Goal: Information Seeking & Learning: Learn about a topic

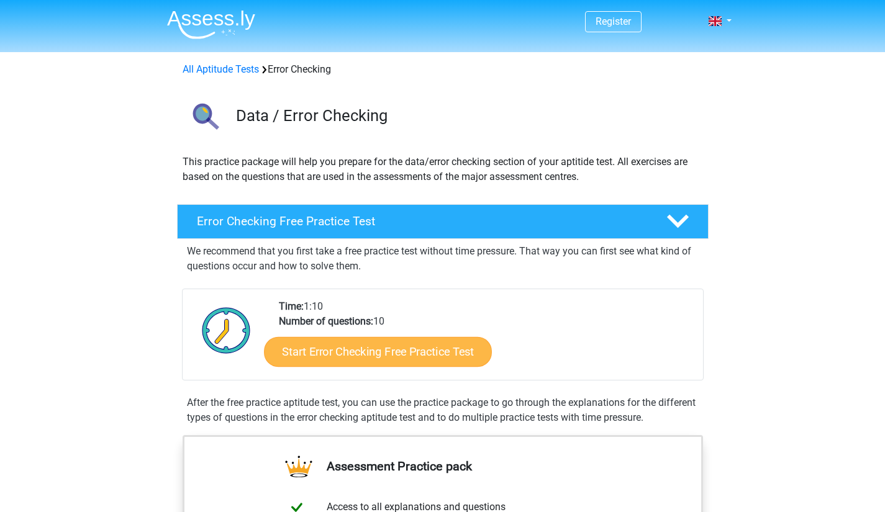
click at [403, 360] on link "Start Error Checking Free Practice Test" at bounding box center [378, 352] width 228 height 30
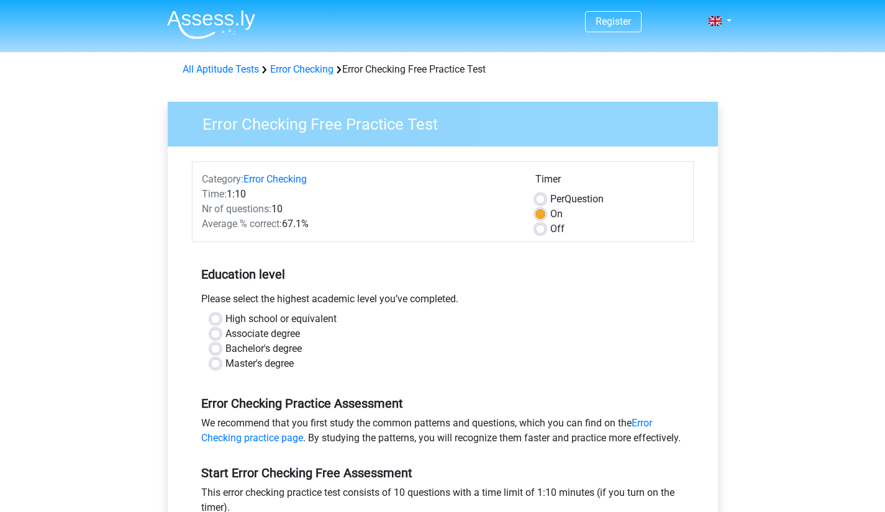
click at [225, 314] on label "High school or equivalent" at bounding box center [280, 319] width 111 height 15
click at [218, 314] on input "High school or equivalent" at bounding box center [216, 318] width 10 height 12
radio input "true"
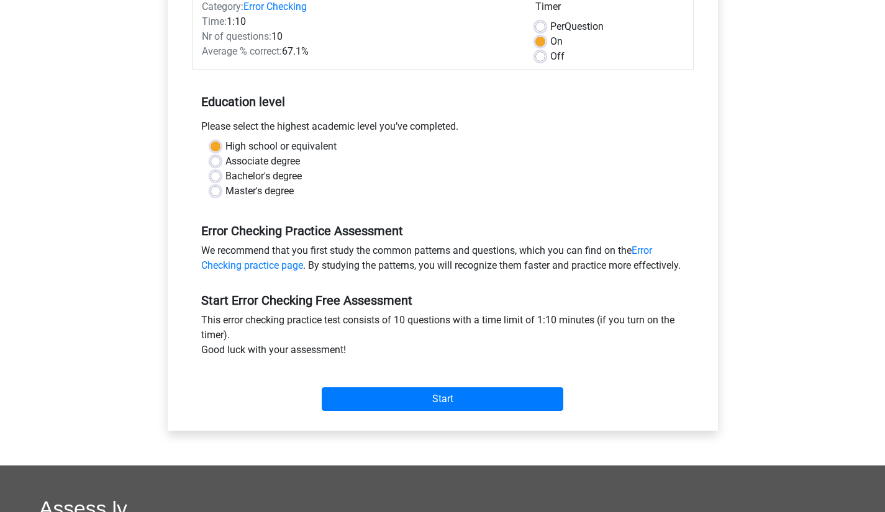
scroll to position [177, 0]
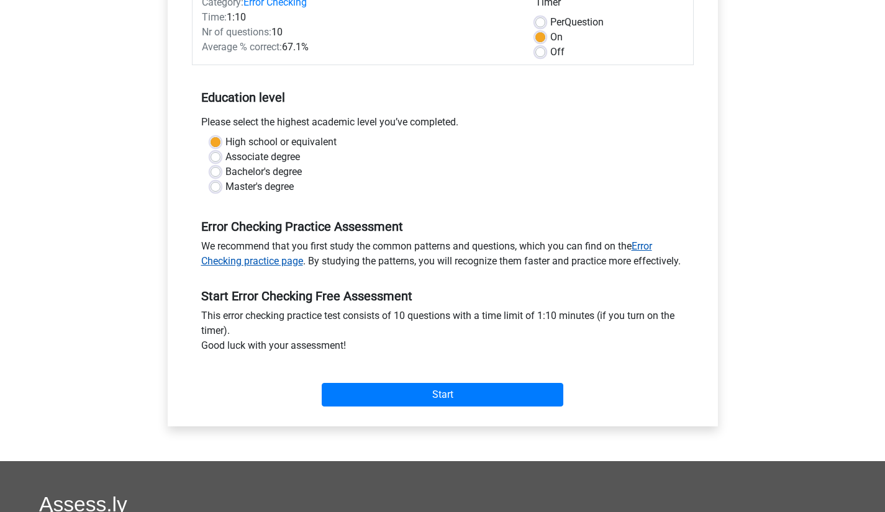
click at [268, 259] on link "Error Checking practice page" at bounding box center [426, 253] width 451 height 27
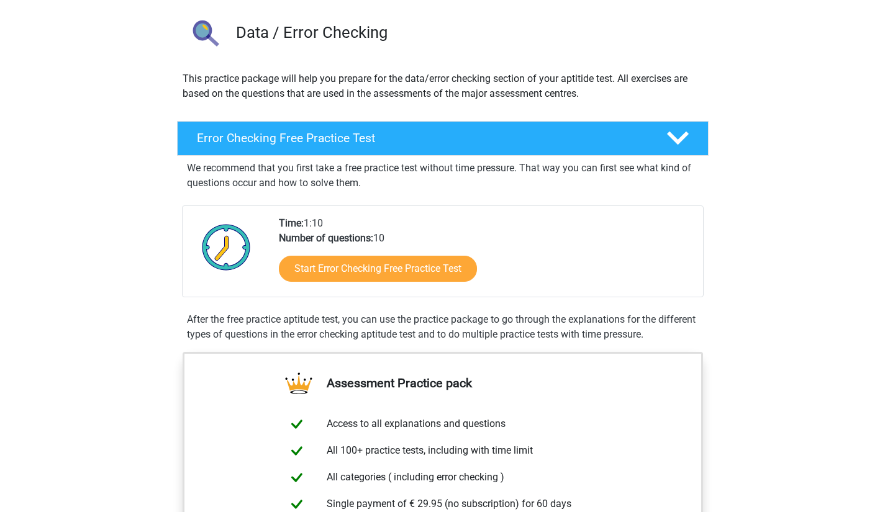
scroll to position [52, 0]
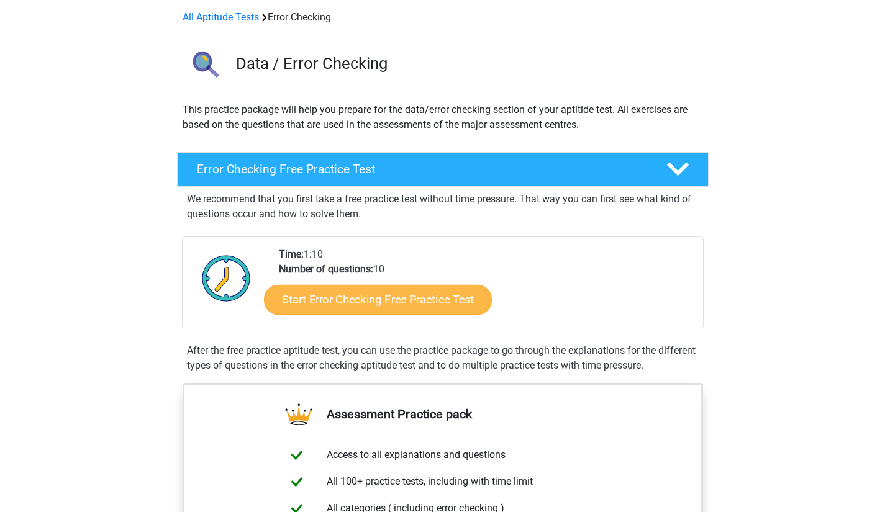
click at [383, 303] on link "Start Error Checking Free Practice Test" at bounding box center [378, 300] width 228 height 30
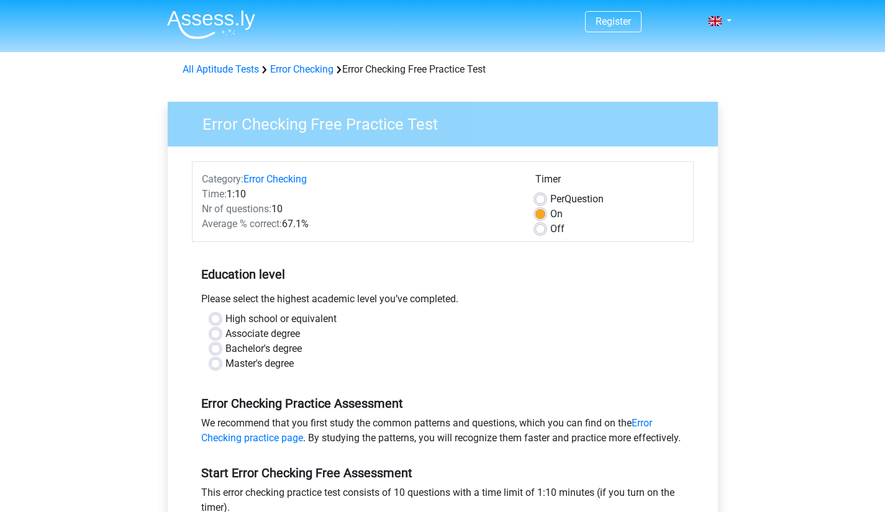
click at [225, 320] on label "High school or equivalent" at bounding box center [280, 319] width 111 height 15
click at [214, 320] on input "High school or equivalent" at bounding box center [216, 318] width 10 height 12
radio input "true"
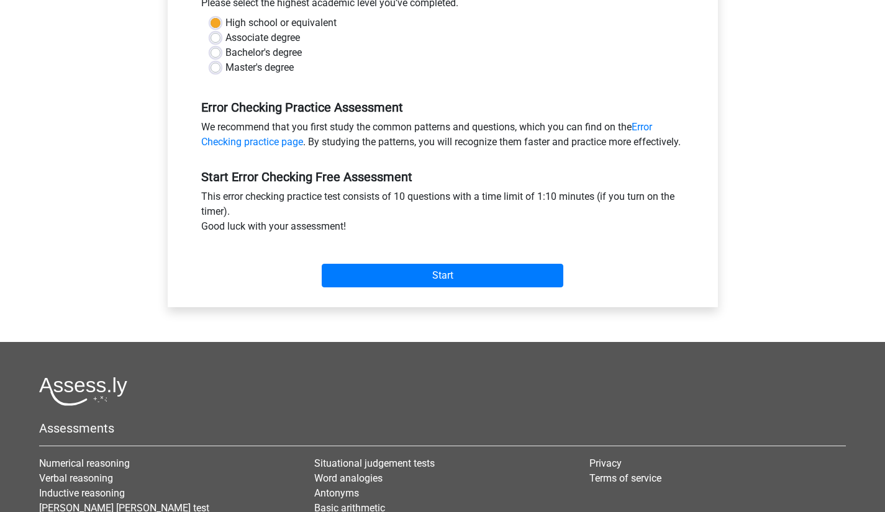
scroll to position [299, 0]
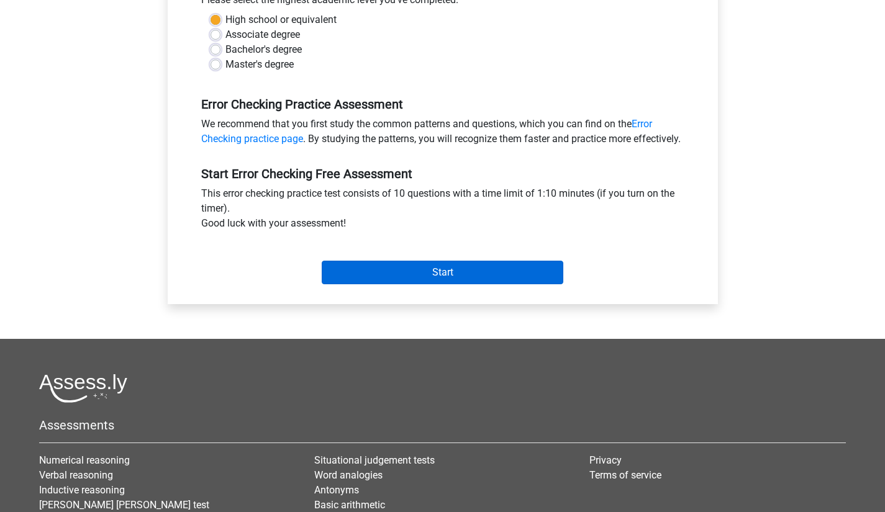
click at [414, 281] on input "Start" at bounding box center [443, 273] width 242 height 24
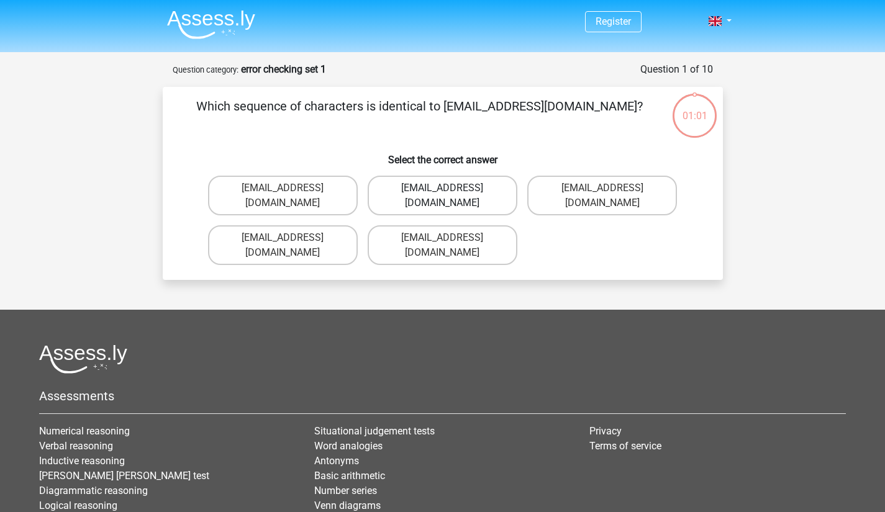
click at [455, 191] on label "Evie_Meade@jointmail.com.uk" at bounding box center [443, 196] width 150 height 40
click at [450, 191] on input "Evie_Meade@jointmail.com.uk" at bounding box center [446, 192] width 8 height 8
radio input "true"
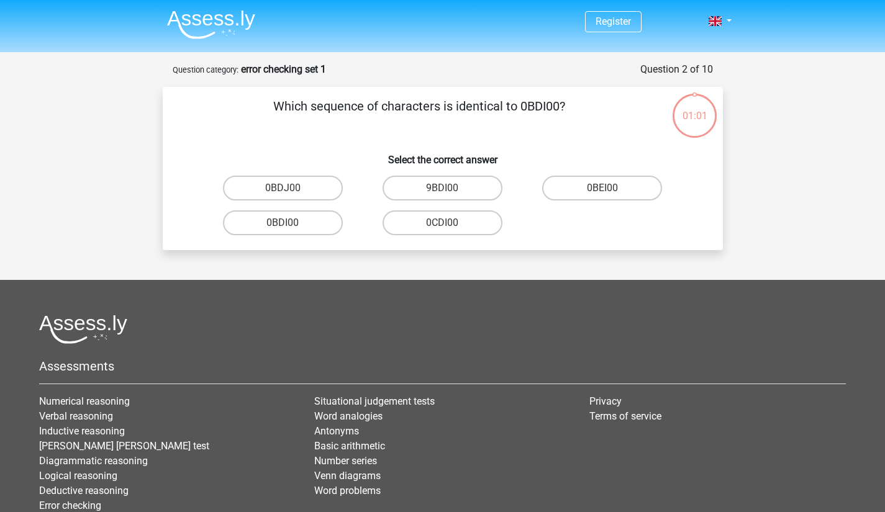
scroll to position [62, 0]
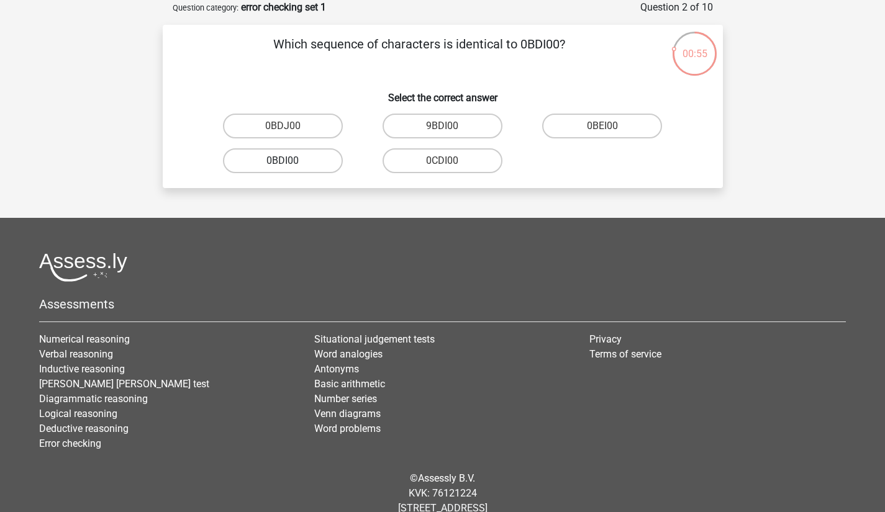
click at [297, 160] on label "0BDI00" at bounding box center [283, 160] width 120 height 25
click at [291, 161] on input "0BDI00" at bounding box center [287, 165] width 8 height 8
radio input "true"
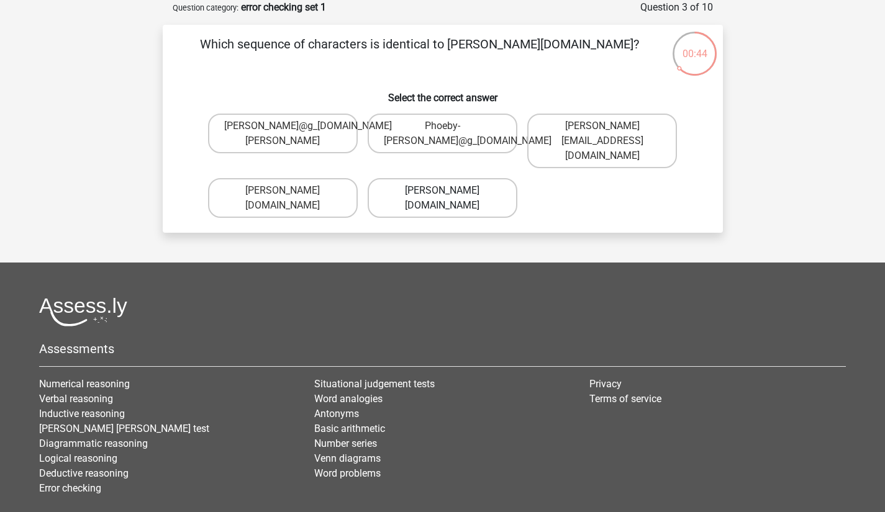
click at [441, 195] on label "Phoebe-Patterson@g_mail.gr" at bounding box center [443, 198] width 150 height 40
click at [442, 195] on input "Phoebe-Patterson@g_mail.gr" at bounding box center [446, 195] width 8 height 8
radio input "true"
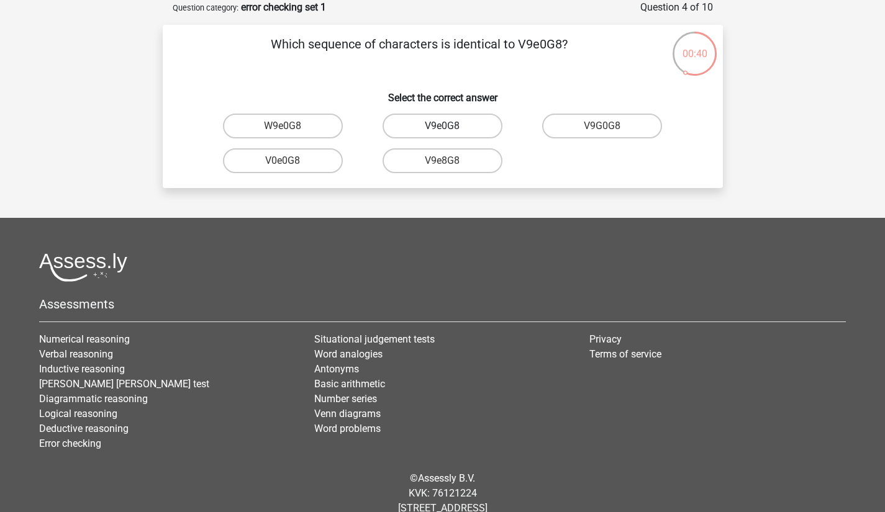
click at [478, 130] on label "V9e0G8" at bounding box center [443, 126] width 120 height 25
click at [450, 130] on input "V9e0G8" at bounding box center [446, 130] width 8 height 8
radio input "true"
click at [289, 129] on input "91051S" at bounding box center [287, 130] width 8 height 8
radio input "true"
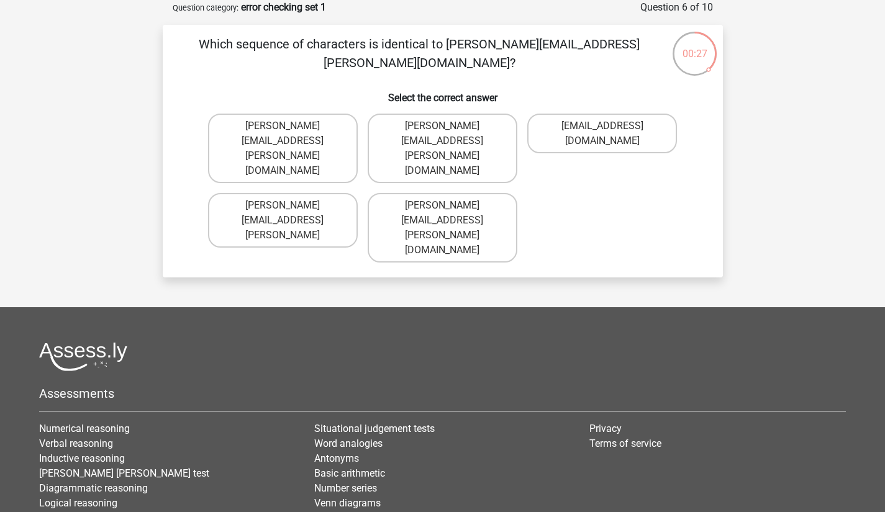
click at [442, 206] on input "Connor.Paterson@memail.com" at bounding box center [446, 210] width 8 height 8
radio input "true"
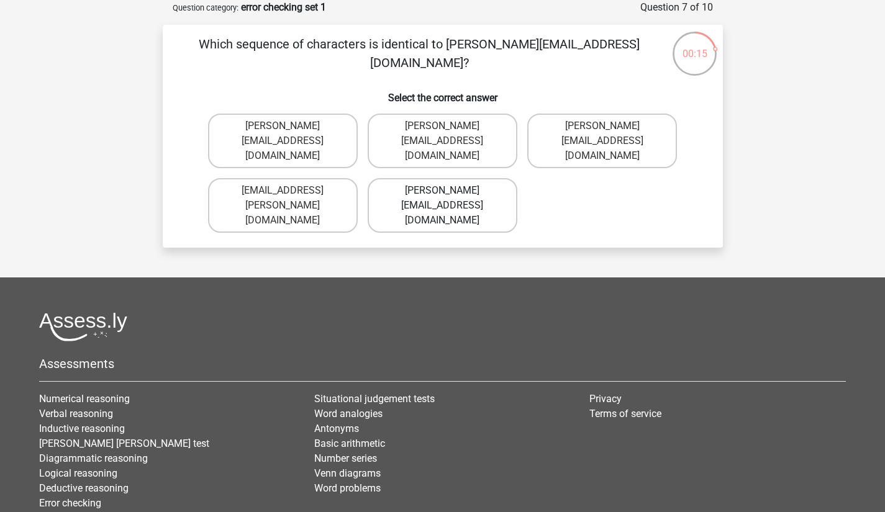
click at [432, 195] on label "Ava-Carroll@mailme.uk.com" at bounding box center [443, 205] width 150 height 55
click at [442, 195] on input "Ava-Carroll@mailme.uk.com" at bounding box center [446, 195] width 8 height 8
radio input "true"
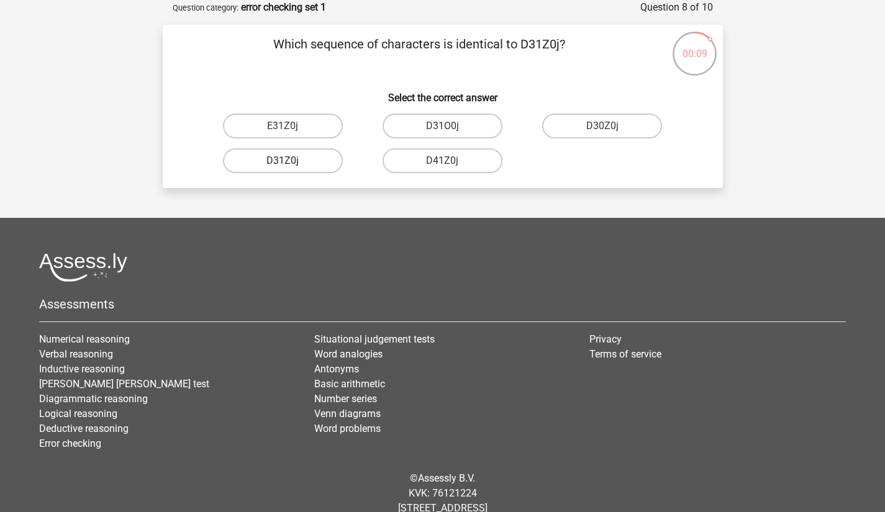
click at [307, 169] on label "D31Z0j" at bounding box center [283, 160] width 120 height 25
click at [291, 169] on input "D31Z0j" at bounding box center [287, 165] width 8 height 8
radio input "true"
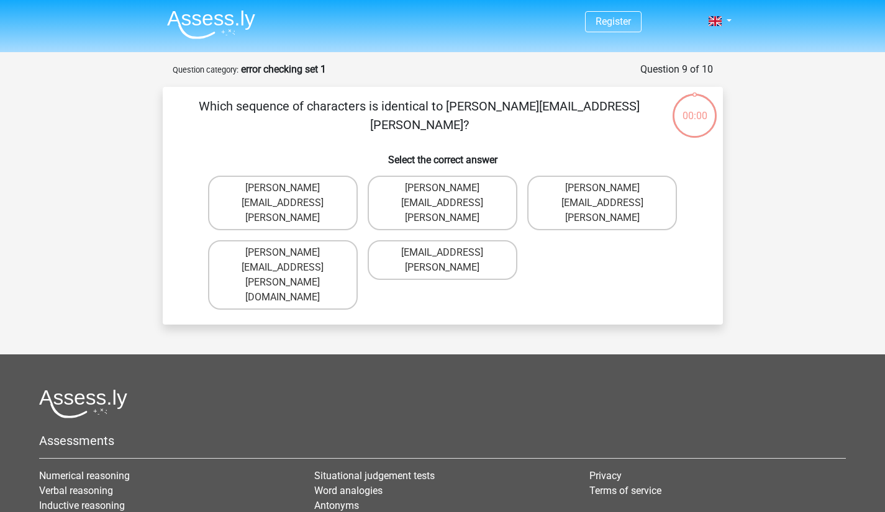
scroll to position [62, 0]
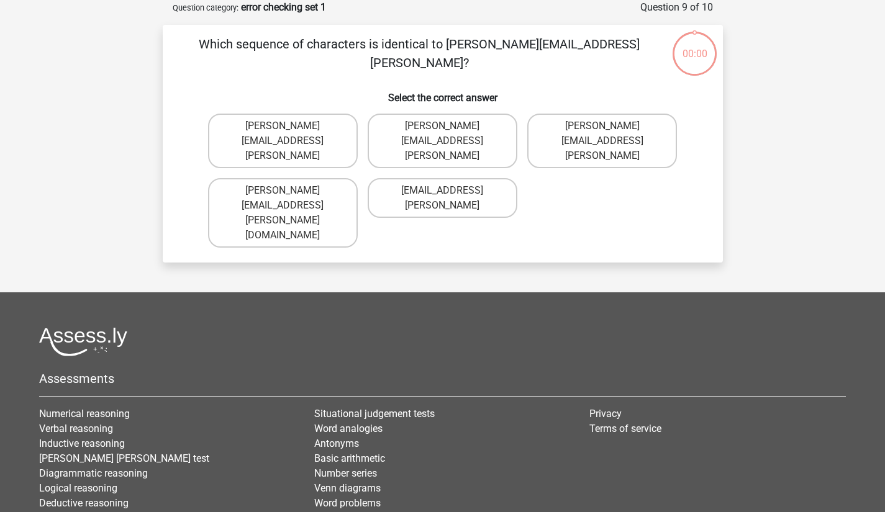
click at [261, 131] on label "Arthur.Bradley@mailme.coo" at bounding box center [283, 141] width 150 height 55
click at [283, 131] on input "Arthur.Bradley@mailme.coo" at bounding box center [287, 130] width 8 height 8
radio input "true"
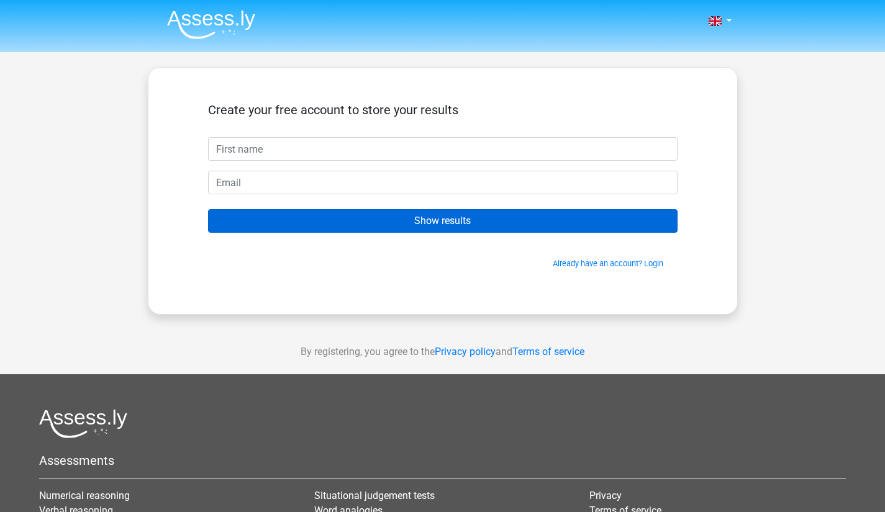
click at [417, 217] on input "Show results" at bounding box center [443, 221] width 470 height 24
click at [405, 222] on input "Show results" at bounding box center [443, 221] width 470 height 24
